Goal: Information Seeking & Learning: Learn about a topic

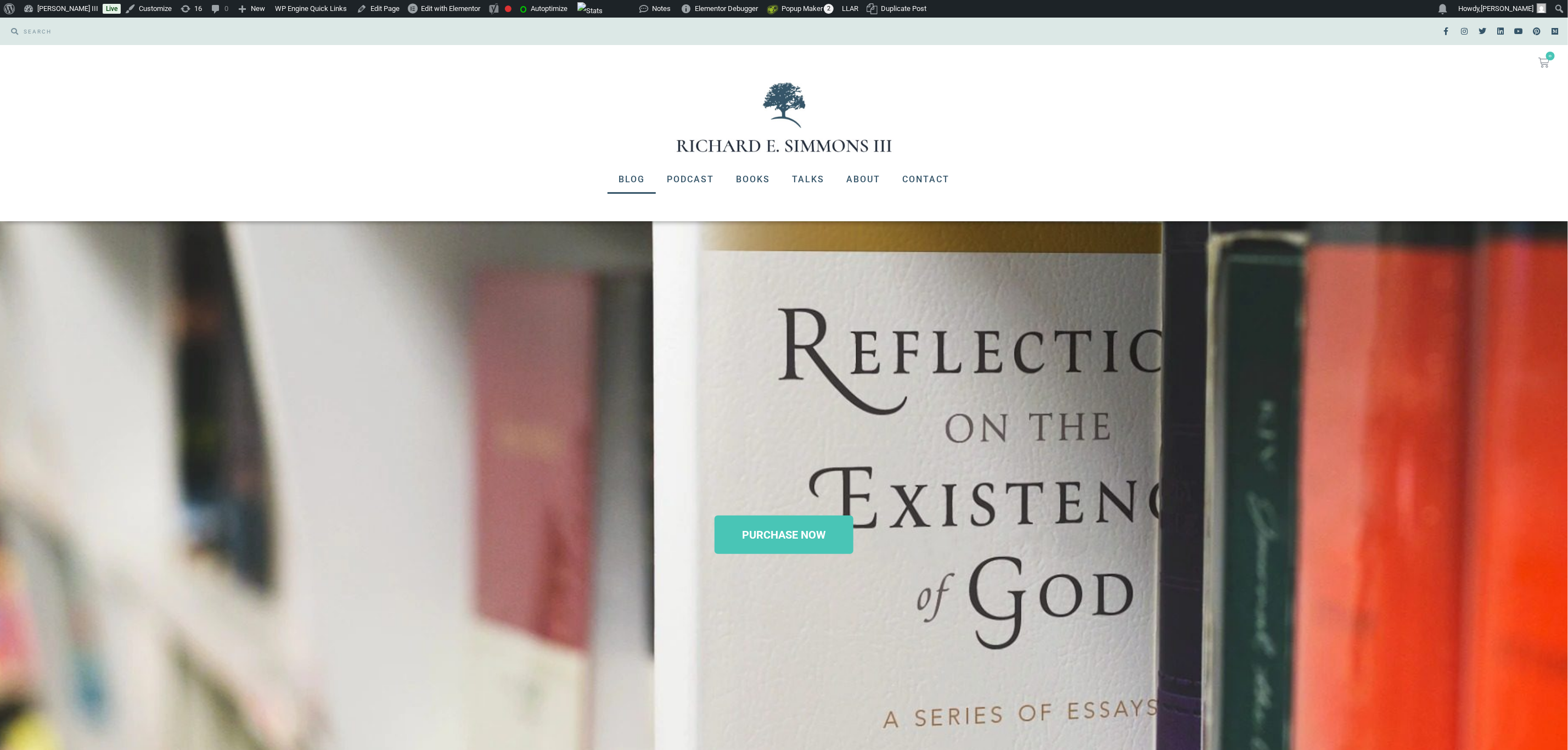
click at [636, 181] on link "Blog" at bounding box center [631, 179] width 48 height 29
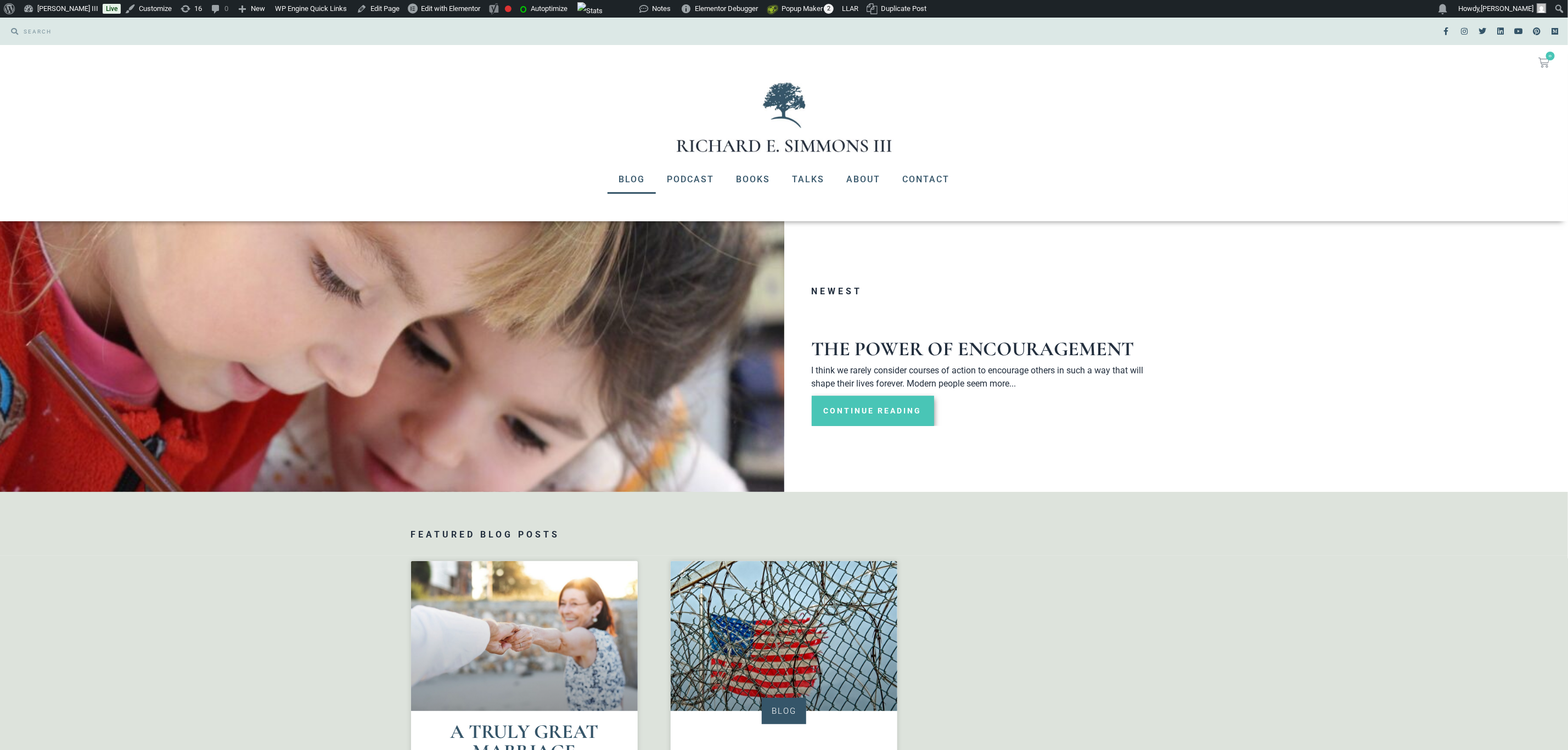
click at [903, 407] on link "Continue Reading" at bounding box center [873, 411] width 122 height 30
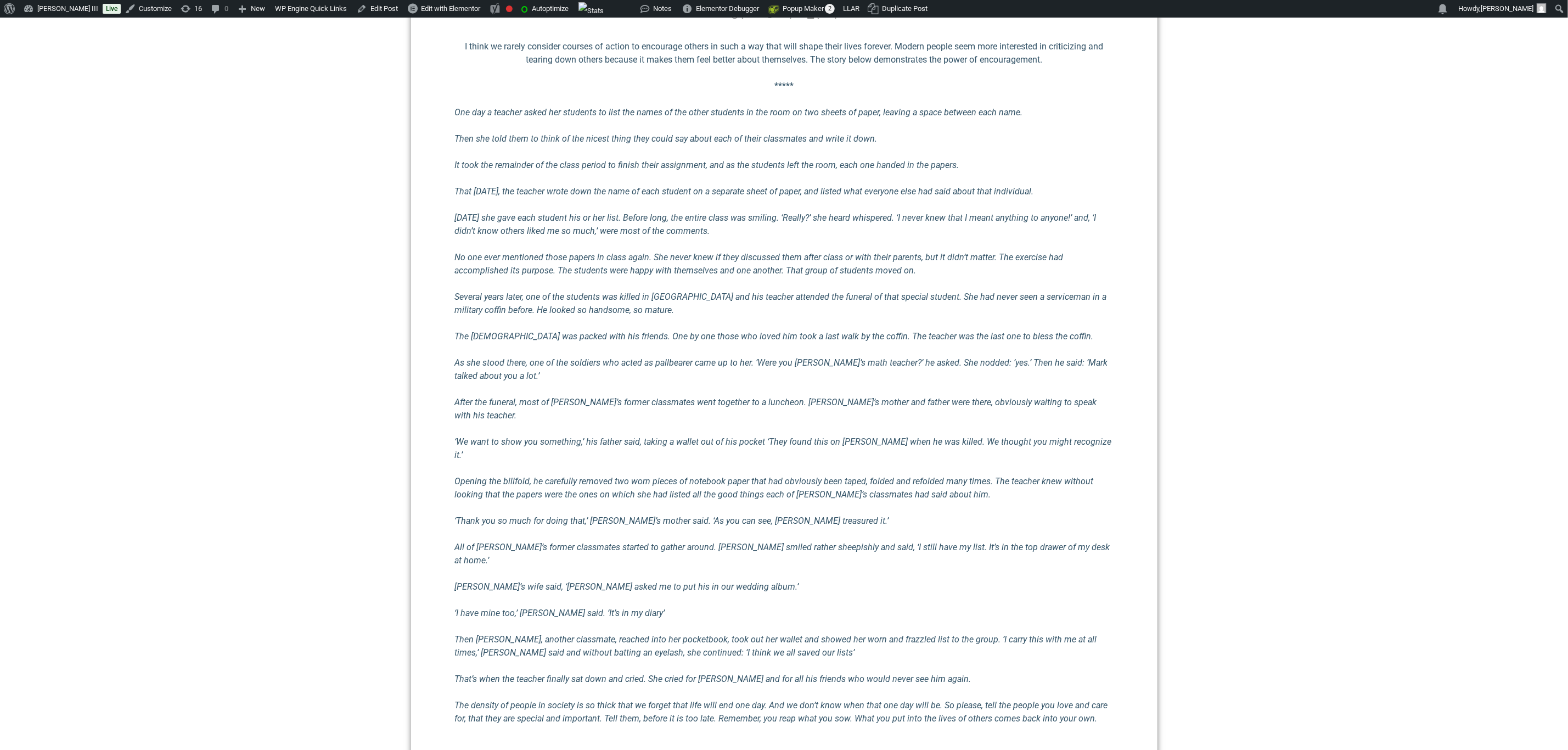
scroll to position [659, 0]
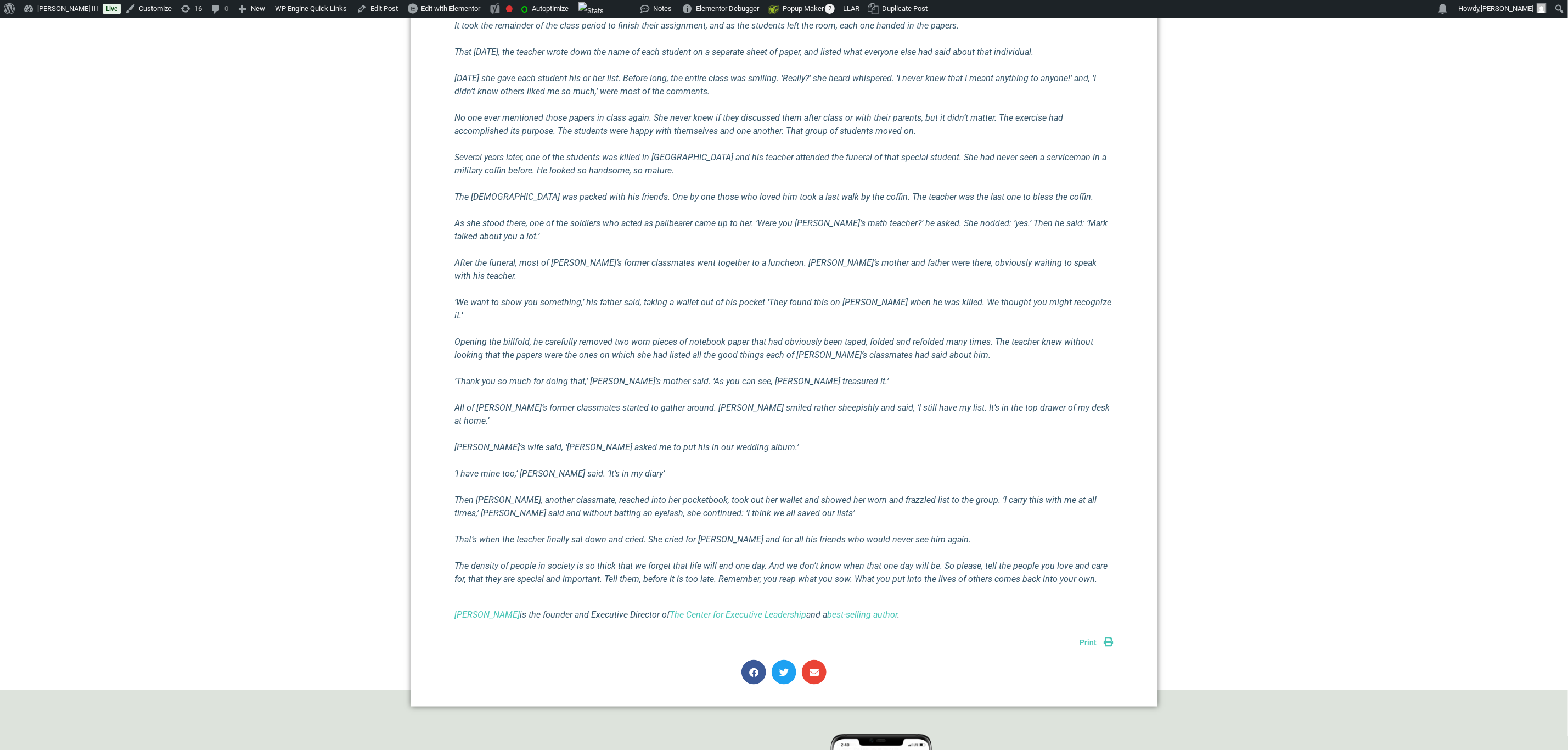
click at [605, 609] on icon "Richard E Simmons III is the founder and Executive Director of The Center for E…" at bounding box center [677, 614] width 445 height 10
copy div "Richard E Simmons III is the founder and Executive Director of The Center for E…"
